Goal: Transaction & Acquisition: Purchase product/service

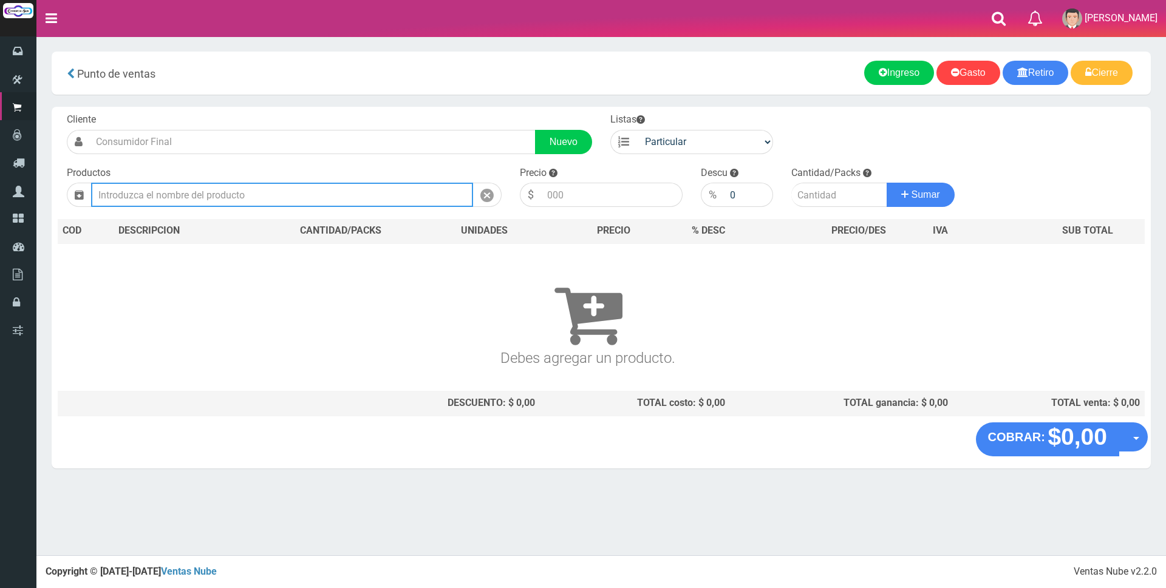
click at [233, 189] on input "text" at bounding box center [282, 195] width 382 height 24
click at [215, 191] on input "text" at bounding box center [282, 195] width 382 height 24
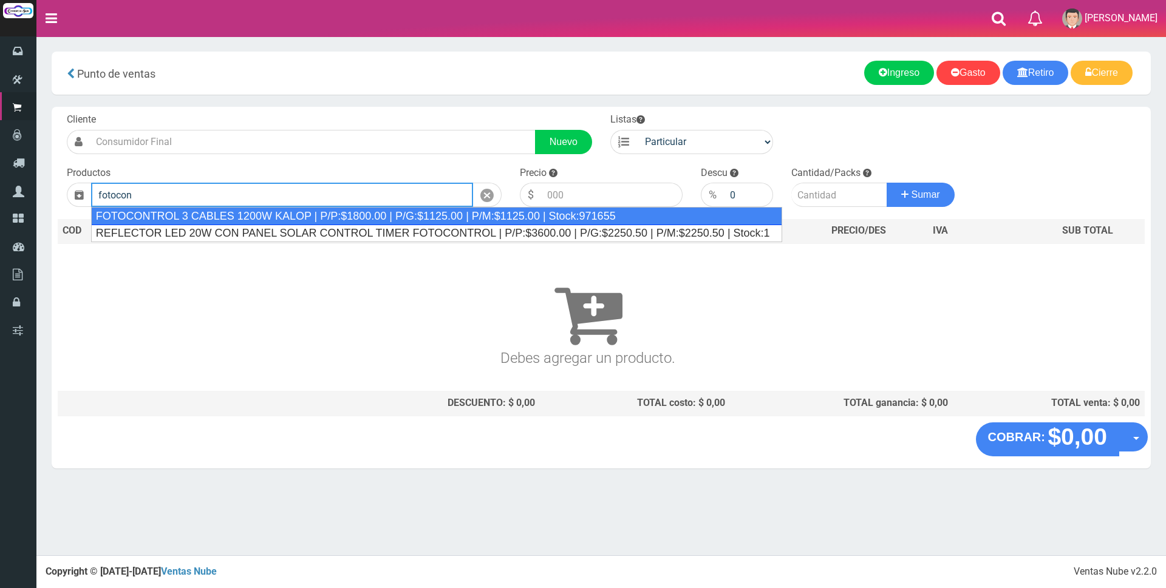
click at [288, 213] on div "FOTOCONTROL 3 CABLES 1200W KALOP | P/P:$1800.00 | P/G:$1125.00 | P/M:$1125.00 |…" at bounding box center [436, 216] width 691 height 18
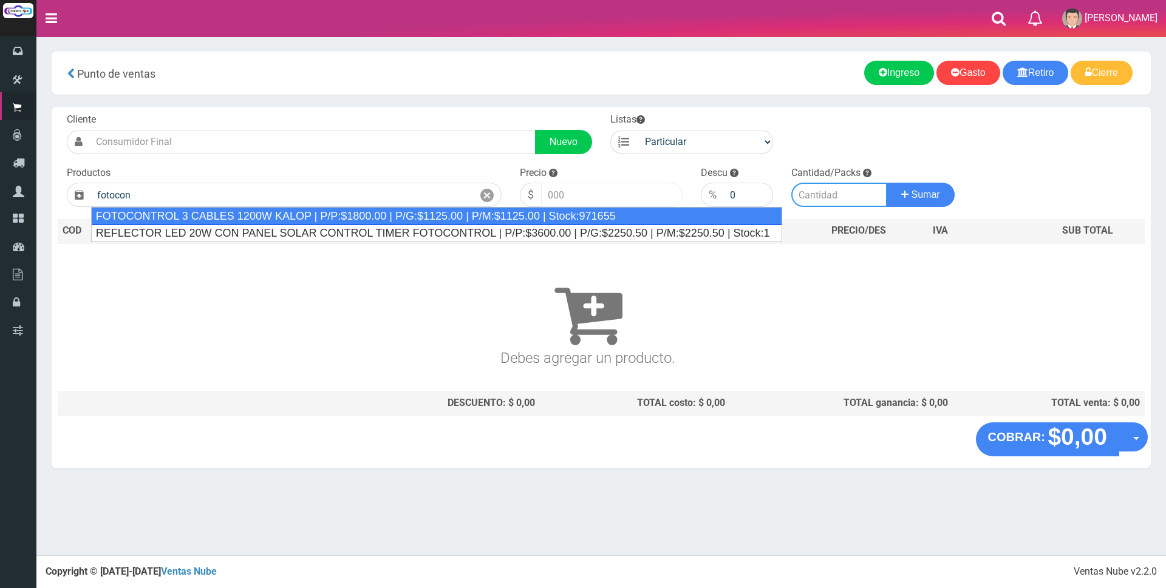
type input "FOTOCONTROL 3 CABLES 1200W KALOP | P/P:$1800.00 | P/G:$1125.00 | P/M:$1125.00 |…"
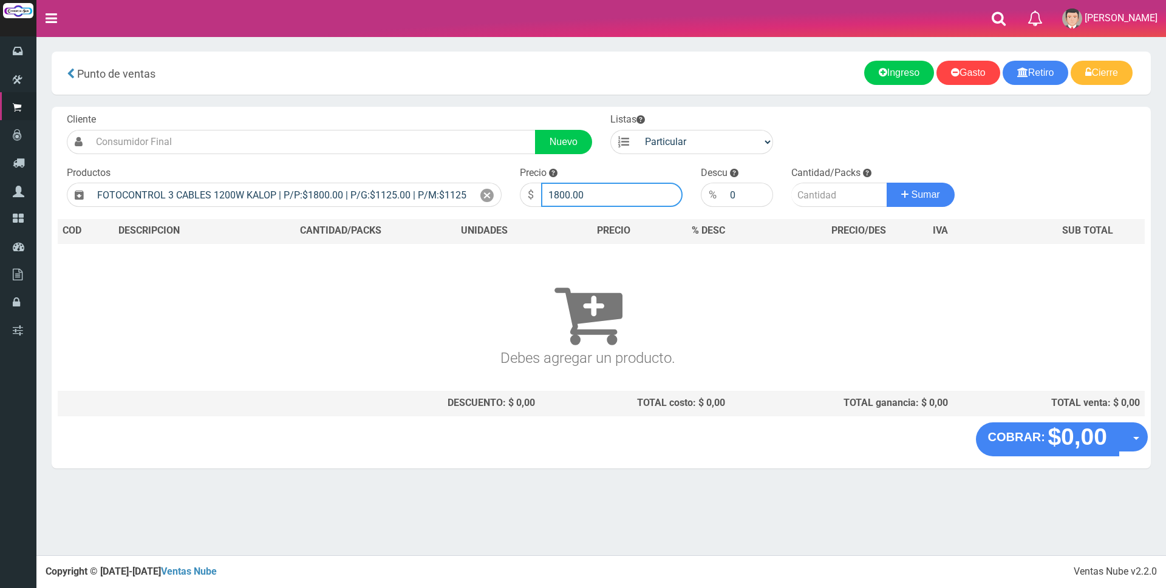
drag, startPoint x: 597, startPoint y: 192, endPoint x: 419, endPoint y: 169, distance: 179.4
click at [452, 113] on form "Cliente Nuevo Listas Particular Gremio Mayoristas" at bounding box center [601, 113] width 1087 height 0
type input "10000"
type input "3"
click at [887, 183] on button "Sumar" at bounding box center [921, 195] width 68 height 24
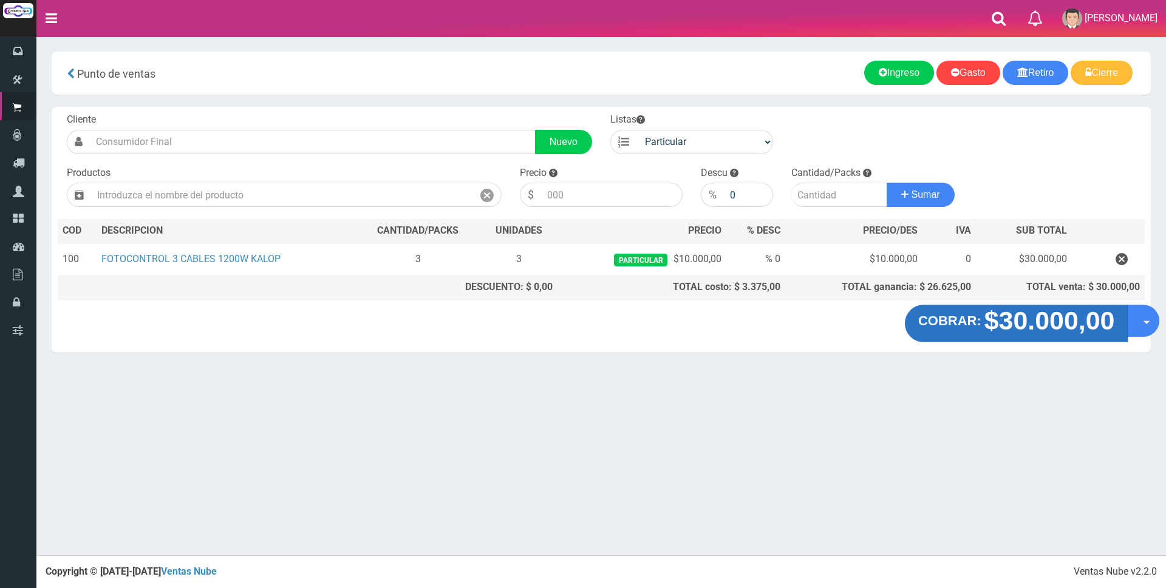
click at [1061, 326] on strong "$30.000,00" at bounding box center [1049, 321] width 131 height 29
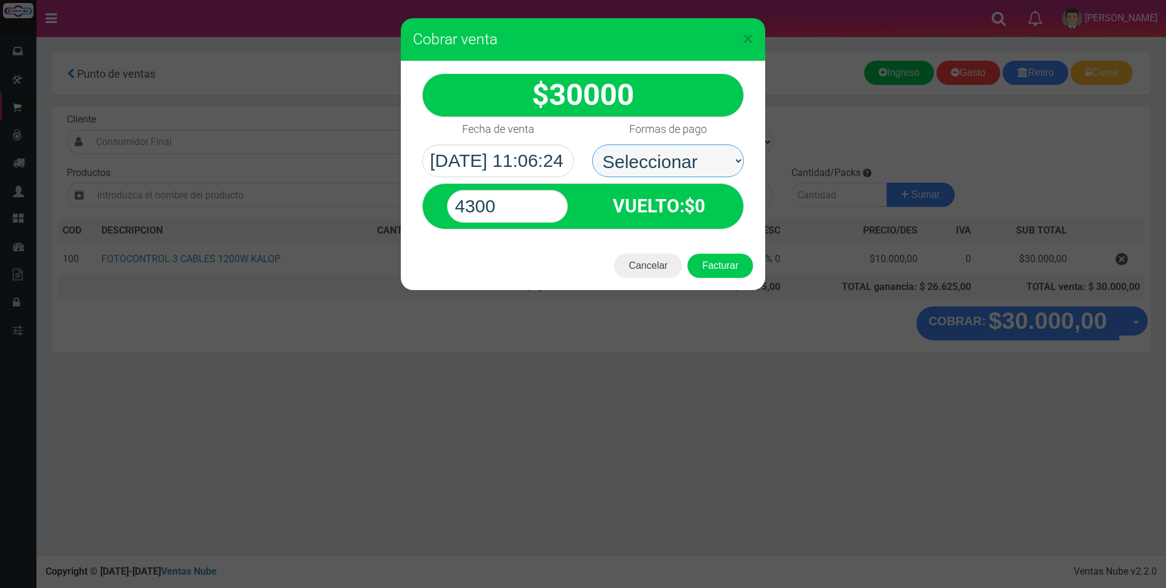
drag, startPoint x: 754, startPoint y: 171, endPoint x: 709, endPoint y: 154, distance: 48.0
click at [709, 154] on select "Seleccionar Efectivo Tarjeta de Crédito Depósito Débito" at bounding box center [668, 161] width 152 height 33
select select "Efectivo"
click at [592, 145] on select "Seleccionar Efectivo Tarjeta de Crédito Depósito Débito" at bounding box center [668, 161] width 152 height 33
drag, startPoint x: 540, startPoint y: 202, endPoint x: 361, endPoint y: 186, distance: 179.8
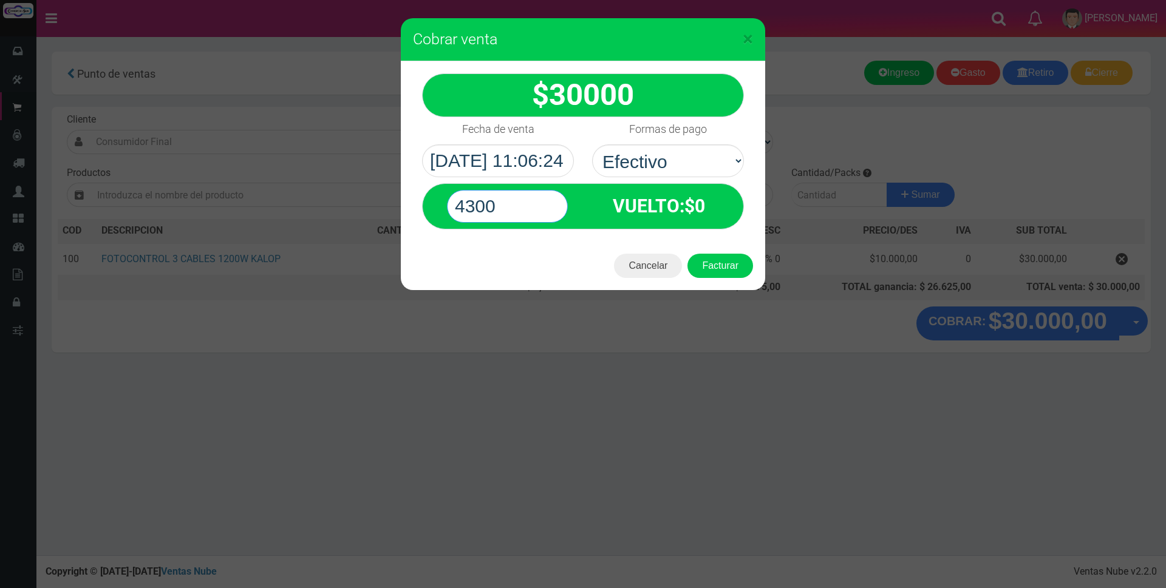
click at [361, 186] on div "× Cobrar venta 30000" at bounding box center [583, 294] width 1166 height 588
type input "30000"
click at [687, 254] on button "Facturar" at bounding box center [720, 266] width 66 height 24
